Goal: Transaction & Acquisition: Purchase product/service

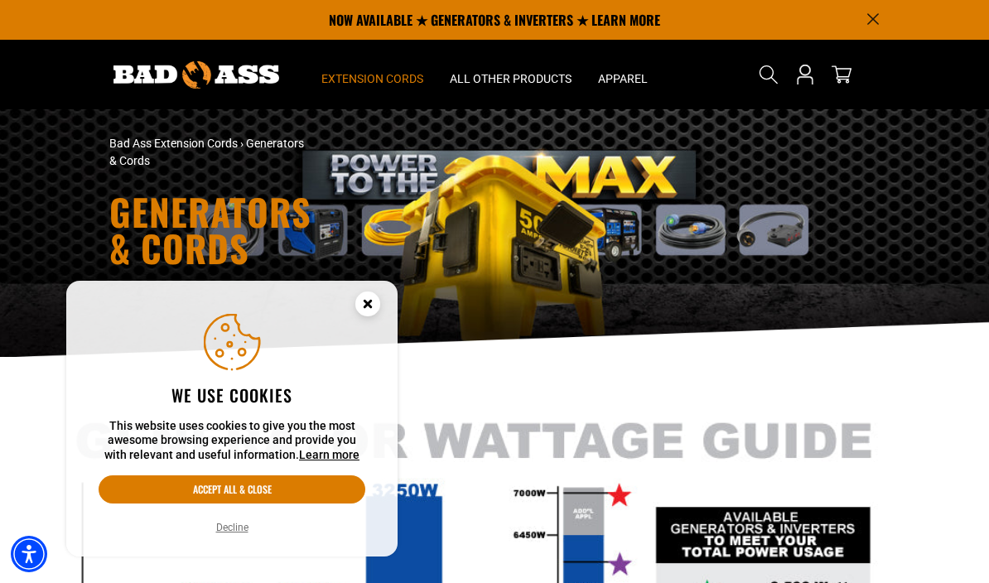
click at [368, 309] on circle "Cookie Consent" at bounding box center [367, 304] width 25 height 25
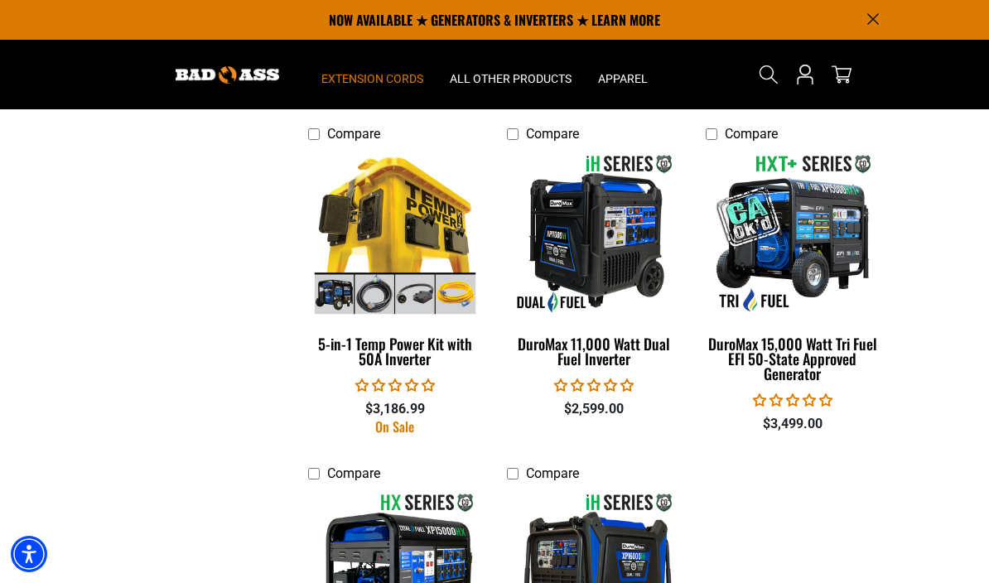
scroll to position [2608, 0]
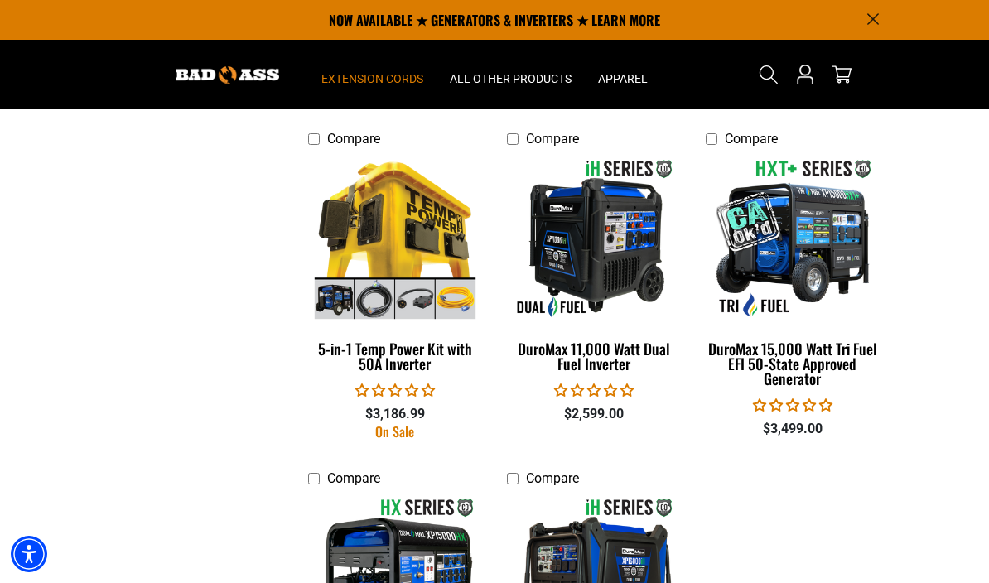
click at [384, 228] on img at bounding box center [395, 237] width 179 height 161
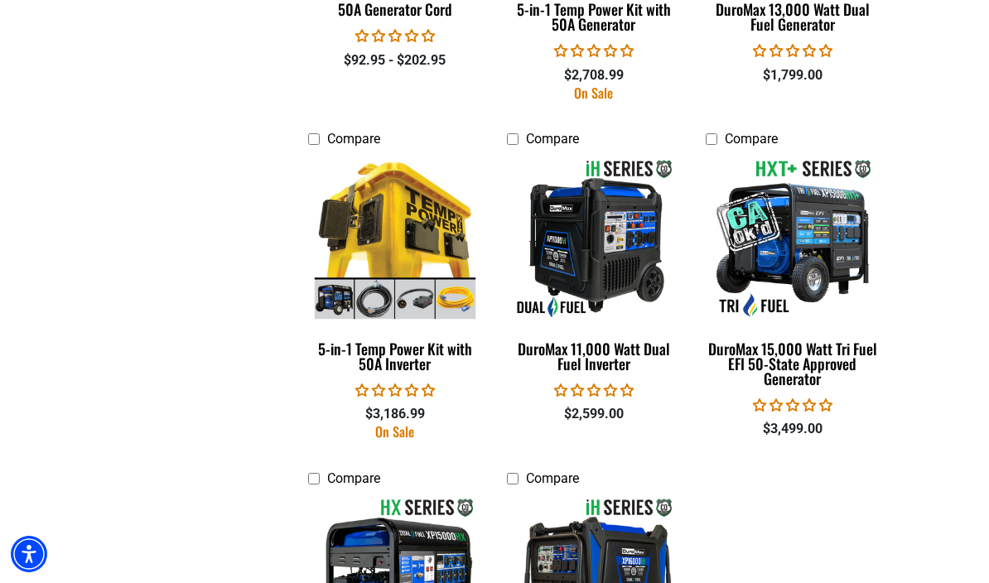
scroll to position [2680, 0]
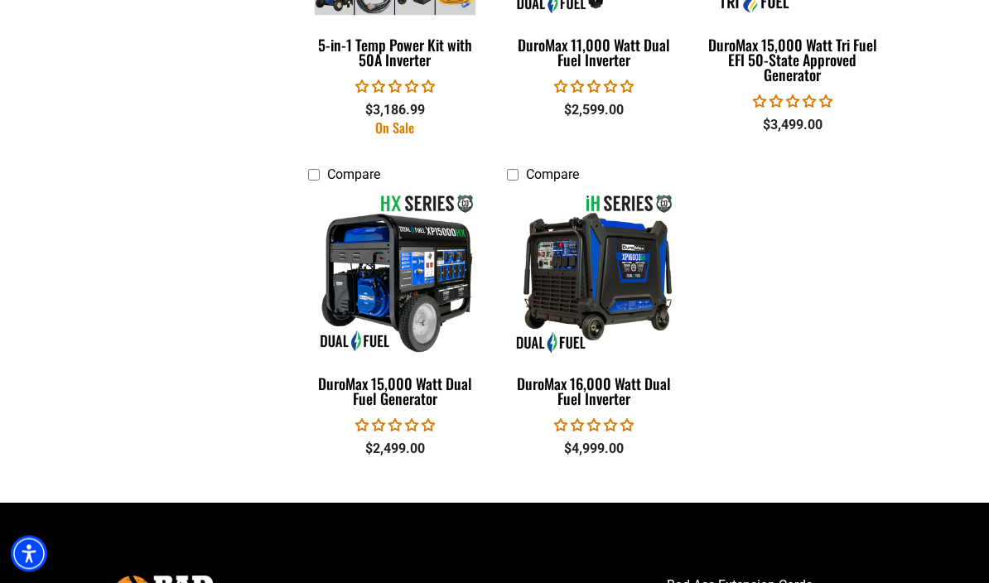
scroll to position [2942, 0]
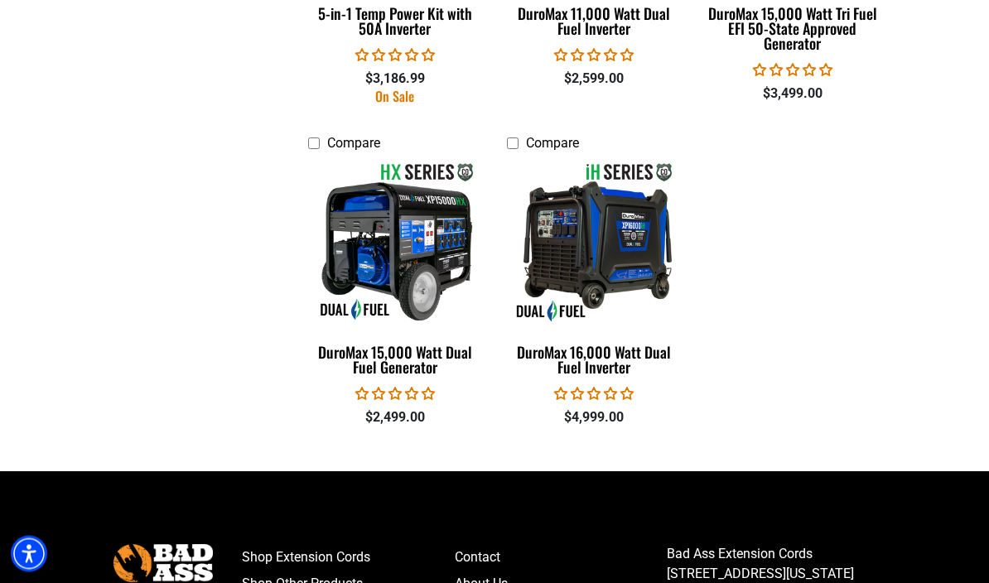
click at [558, 236] on img at bounding box center [593, 242] width 179 height 161
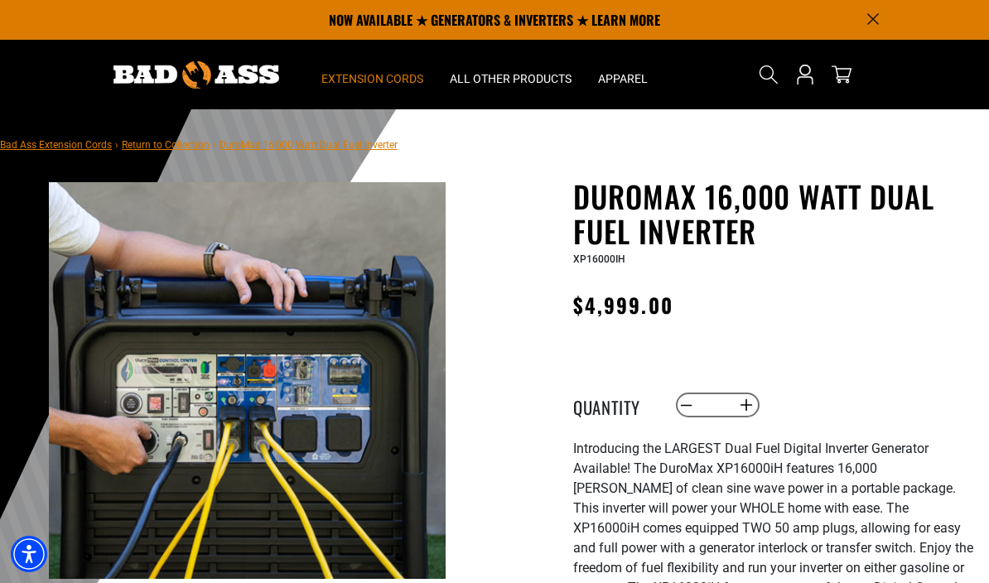
click at [371, 77] on span "Extension Cords" at bounding box center [372, 78] width 102 height 15
click at [374, 80] on span "Extension Cords" at bounding box center [372, 78] width 102 height 15
click at [362, 70] on summary "Extension Cords" at bounding box center [372, 75] width 128 height 70
click at [381, 75] on span "Extension Cords" at bounding box center [372, 78] width 102 height 15
click at [378, 73] on span "Extension Cords" at bounding box center [372, 78] width 102 height 15
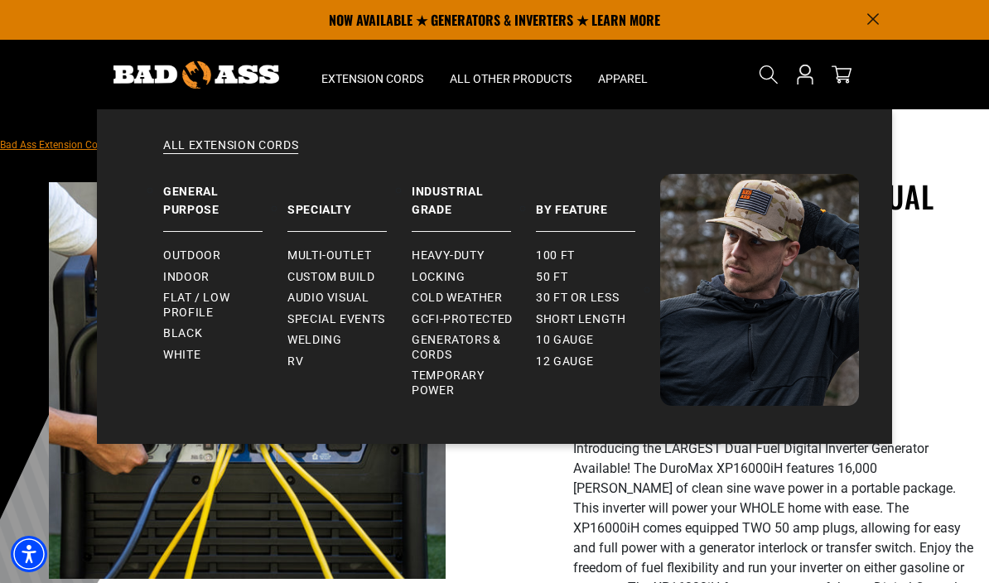
click at [186, 294] on span "Flat / Low Profile" at bounding box center [218, 305] width 111 height 29
click at [304, 342] on span "Welding" at bounding box center [314, 340] width 54 height 15
click at [292, 358] on span "RV" at bounding box center [295, 362] width 16 height 15
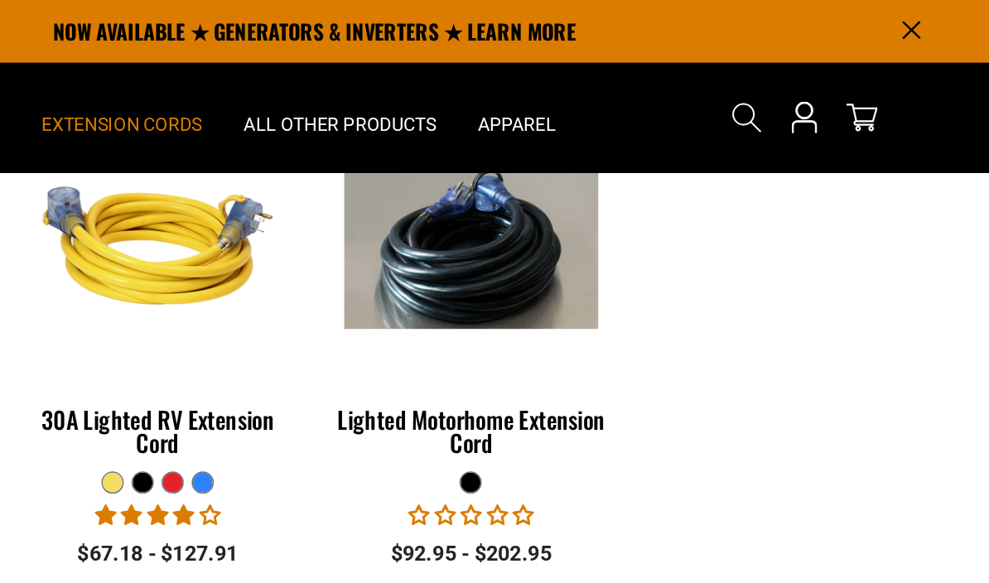
scroll to position [348, 0]
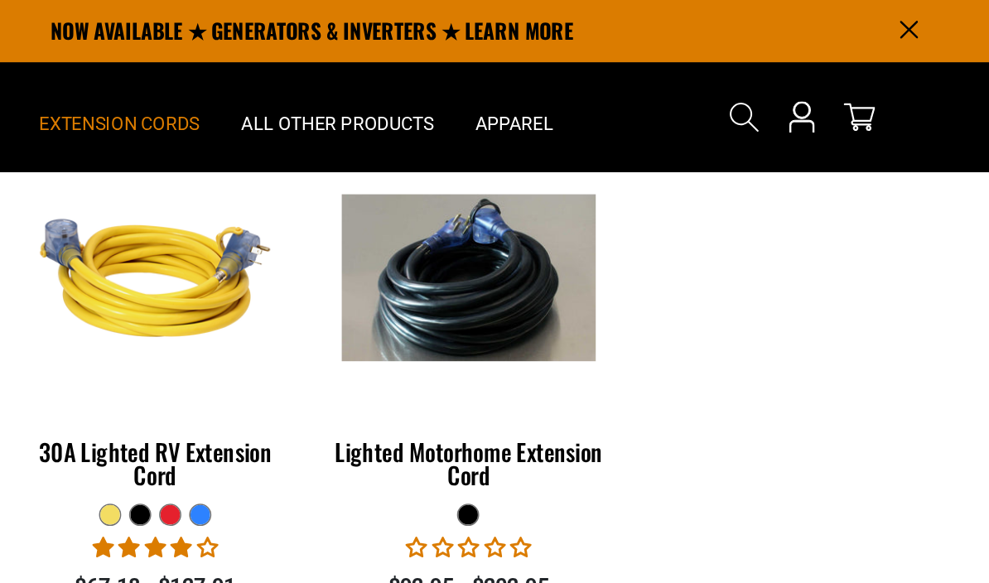
click at [504, 181] on img at bounding box center [593, 176] width 179 height 106
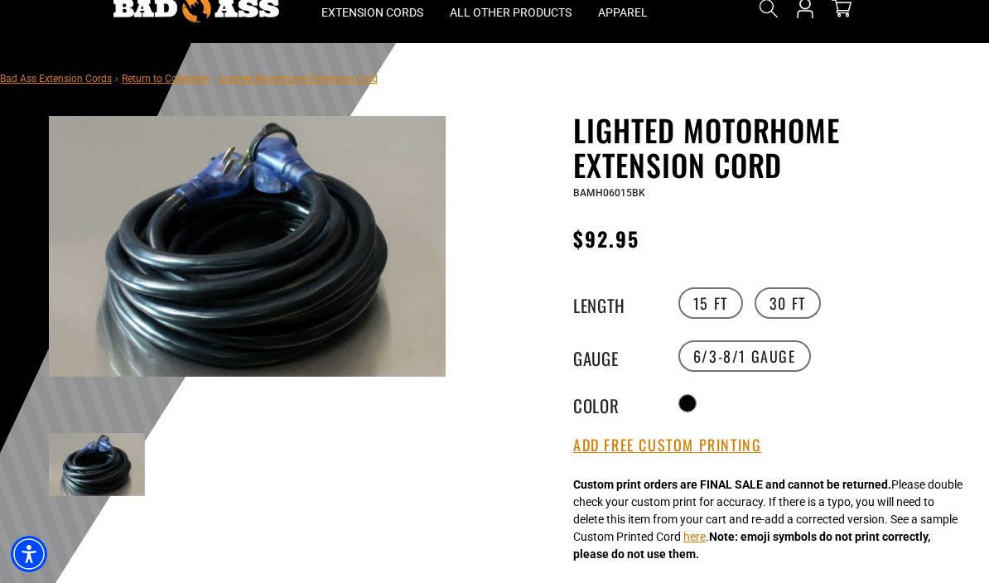
scroll to position [79, 0]
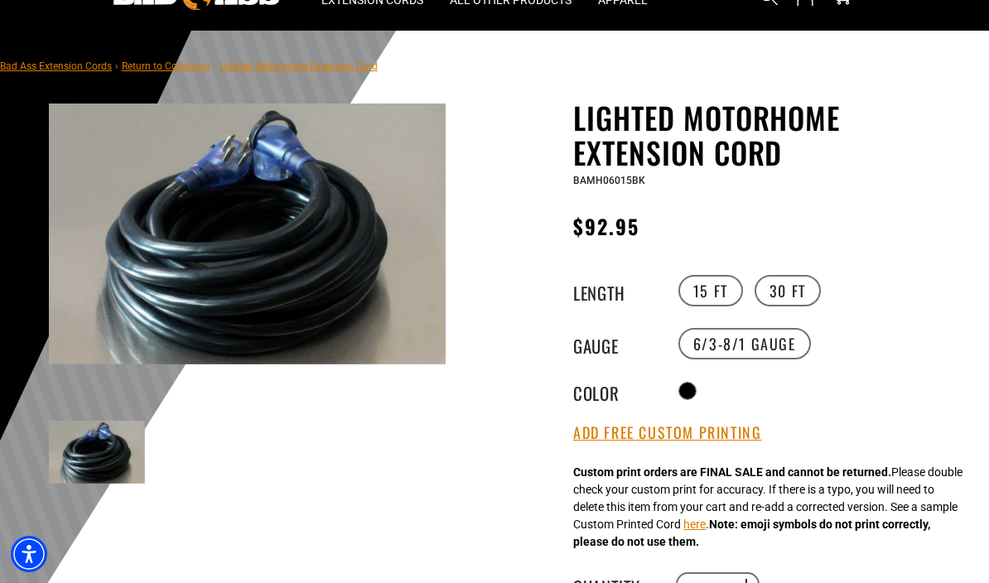
click at [599, 434] on button "Add Free Custom Printing" at bounding box center [667, 433] width 188 height 18
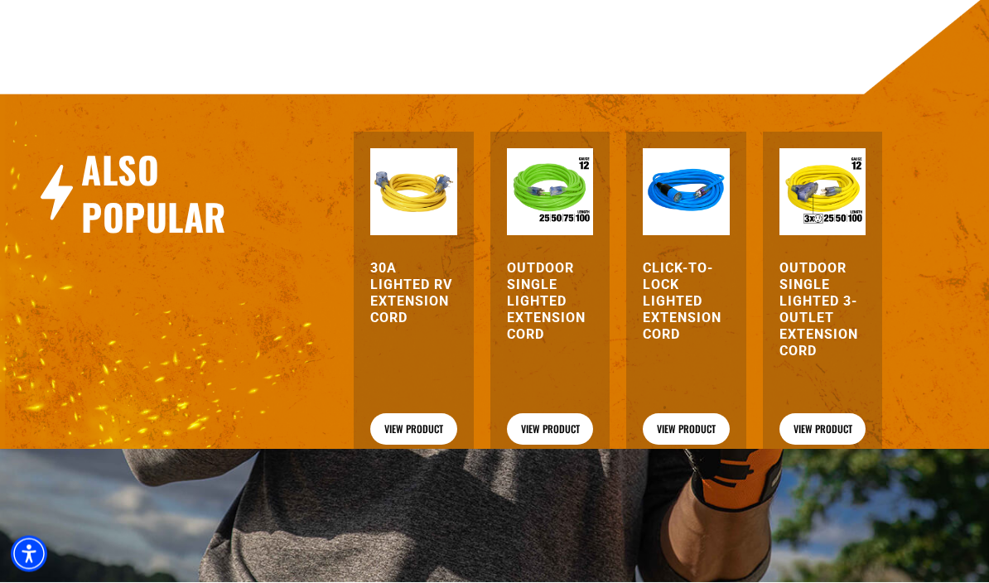
scroll to position [1199, 0]
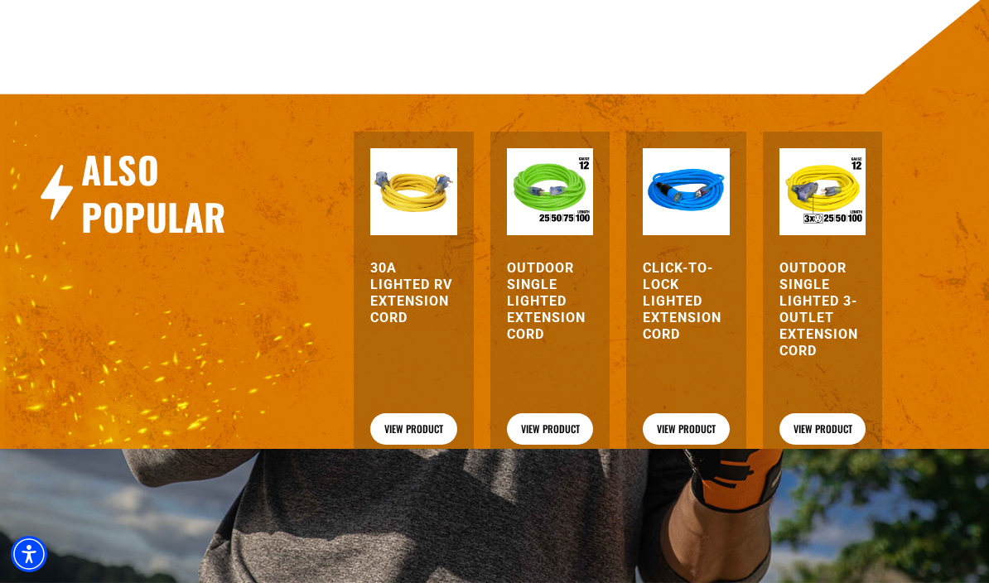
click at [663, 292] on h3 "Click-to-Lock Lighted Extension Cord" at bounding box center [686, 301] width 86 height 83
